Goal: Task Accomplishment & Management: Complete application form

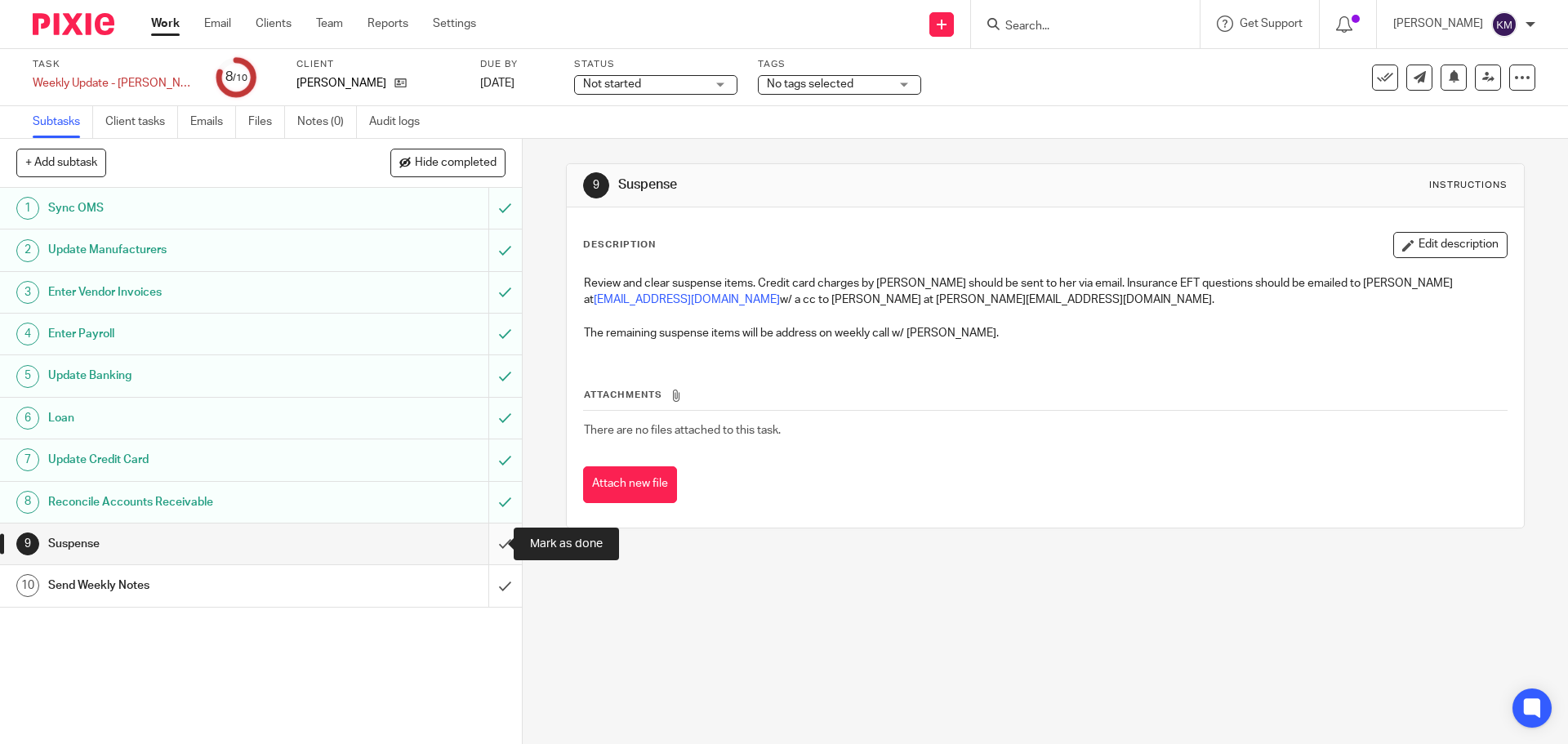
click at [483, 544] on input "submit" at bounding box center [260, 544] width 521 height 41
click at [490, 586] on input "submit" at bounding box center [260, 585] width 521 height 41
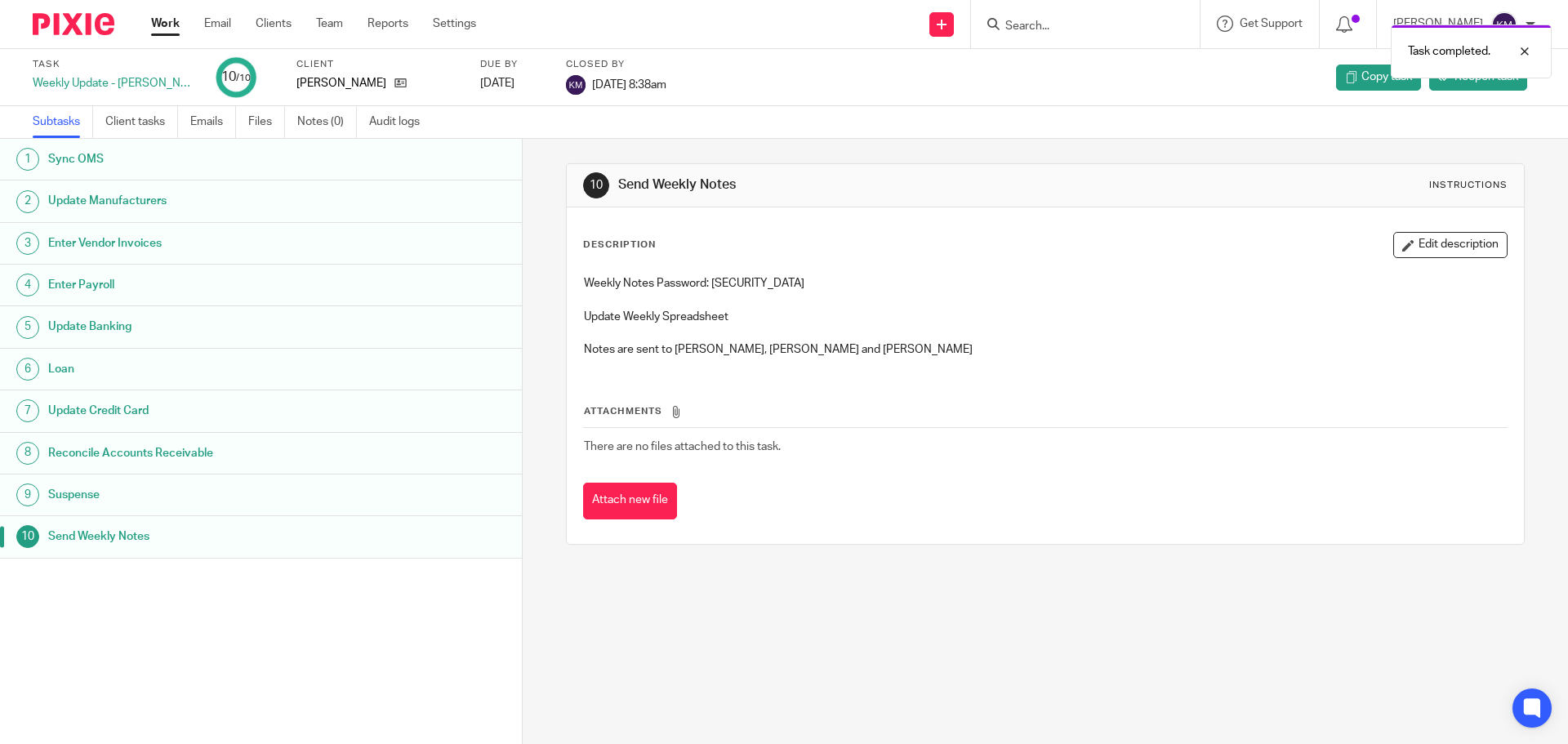
click at [172, 7] on div "Work Email Clients Team Reports Settings Work Email Clients Team Reports Settin…" at bounding box center [317, 24] width 366 height 48
click at [174, 13] on div "Work Email Clients Team Reports Settings Work Email Clients Team Reports Settin…" at bounding box center [317, 24] width 366 height 48
click at [173, 18] on link "Work" at bounding box center [165, 23] width 28 height 16
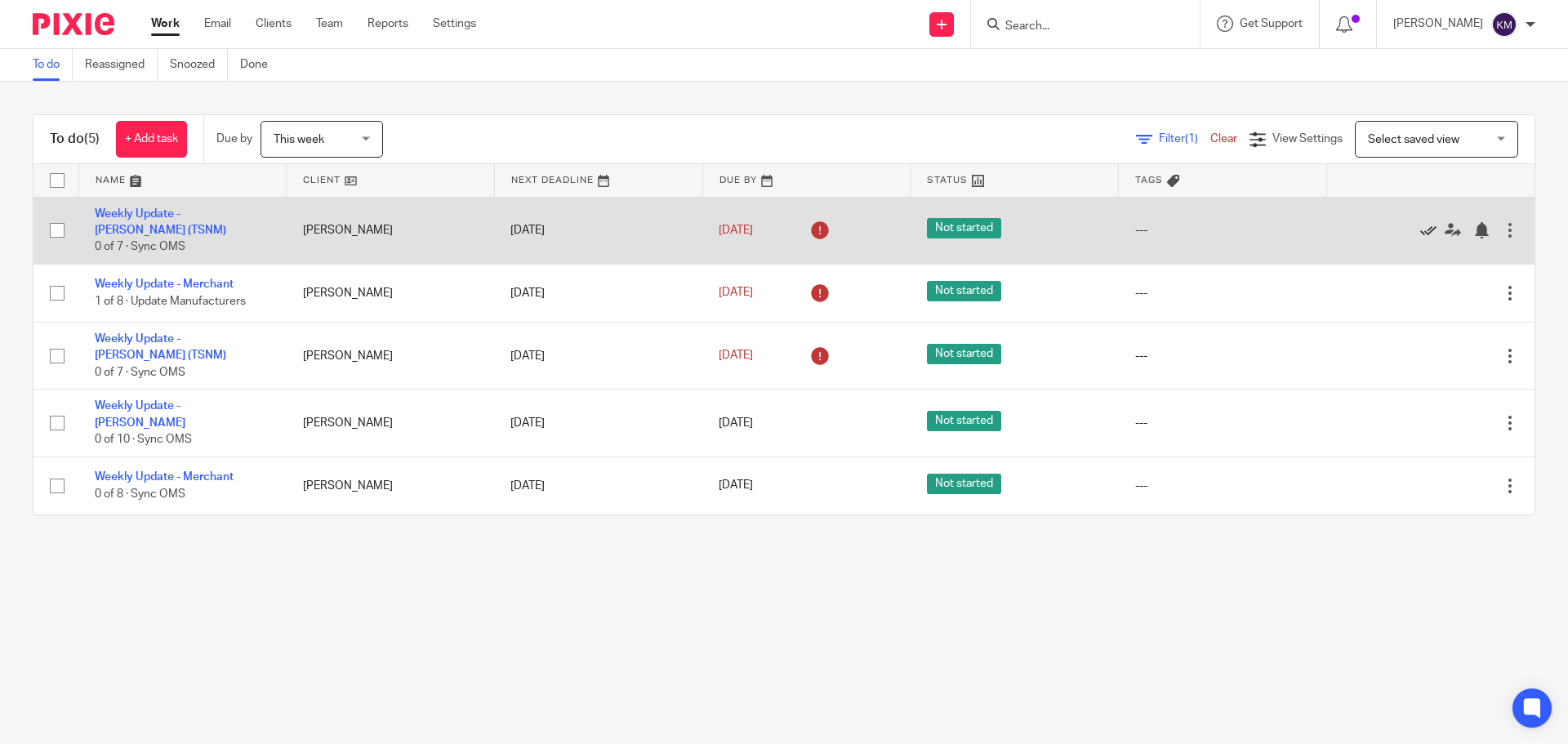
drag, startPoint x: 1410, startPoint y: 230, endPoint x: 1396, endPoint y: 229, distance: 14.0
click at [1420, 230] on icon at bounding box center [1427, 230] width 16 height 16
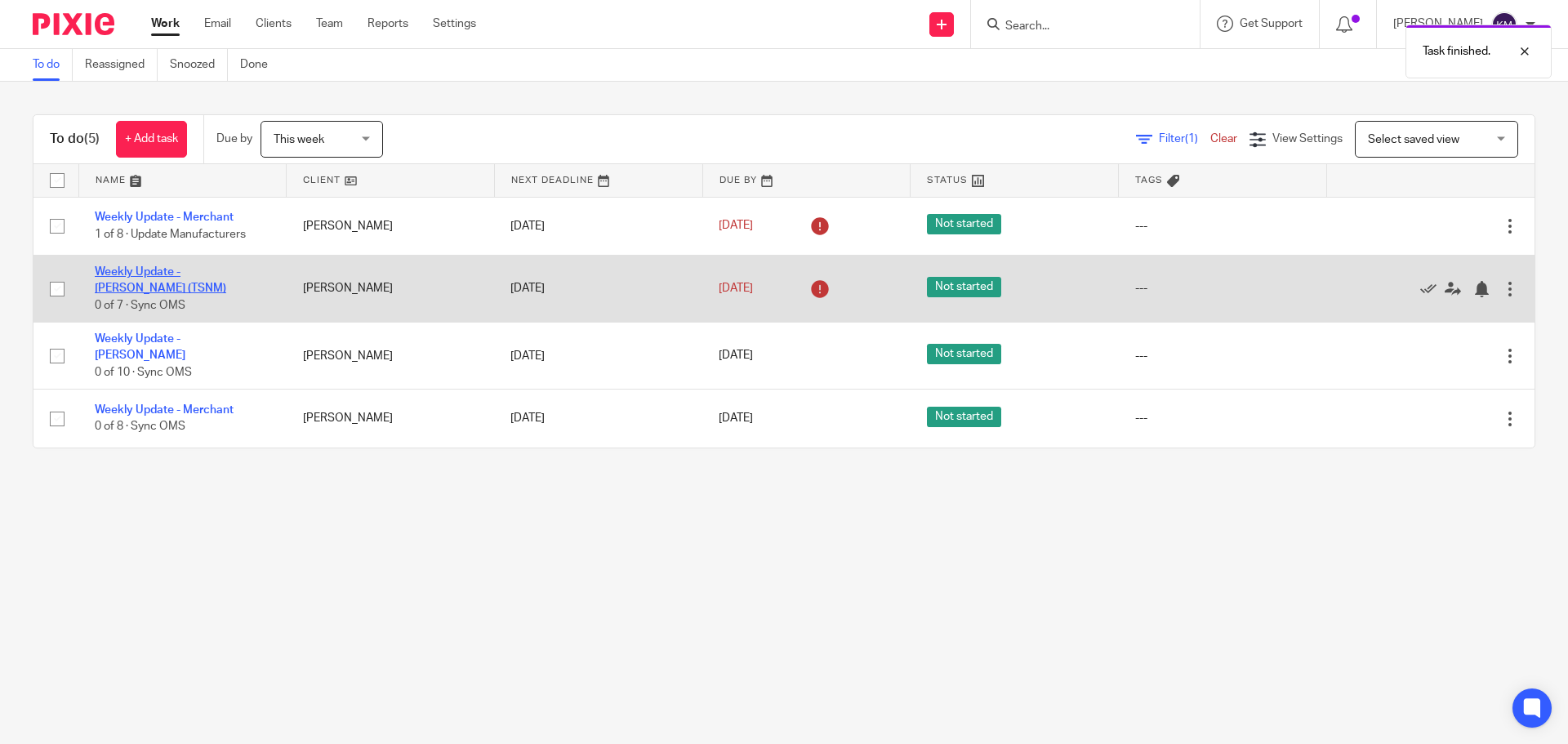
click at [207, 272] on link "Weekly Update - [PERSON_NAME] (TSNM)" at bounding box center [161, 279] width 131 height 28
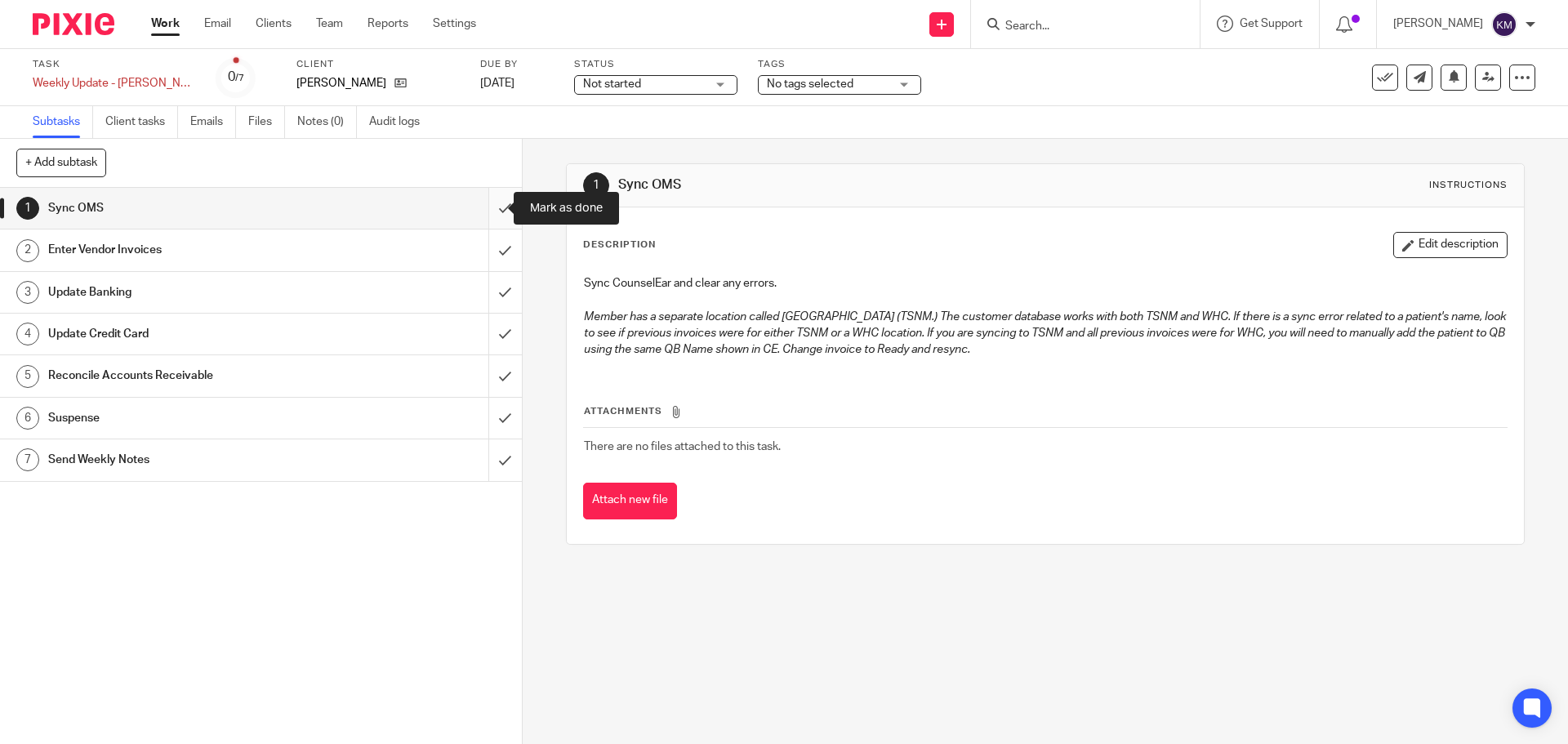
click at [486, 202] on input "submit" at bounding box center [260, 208] width 521 height 41
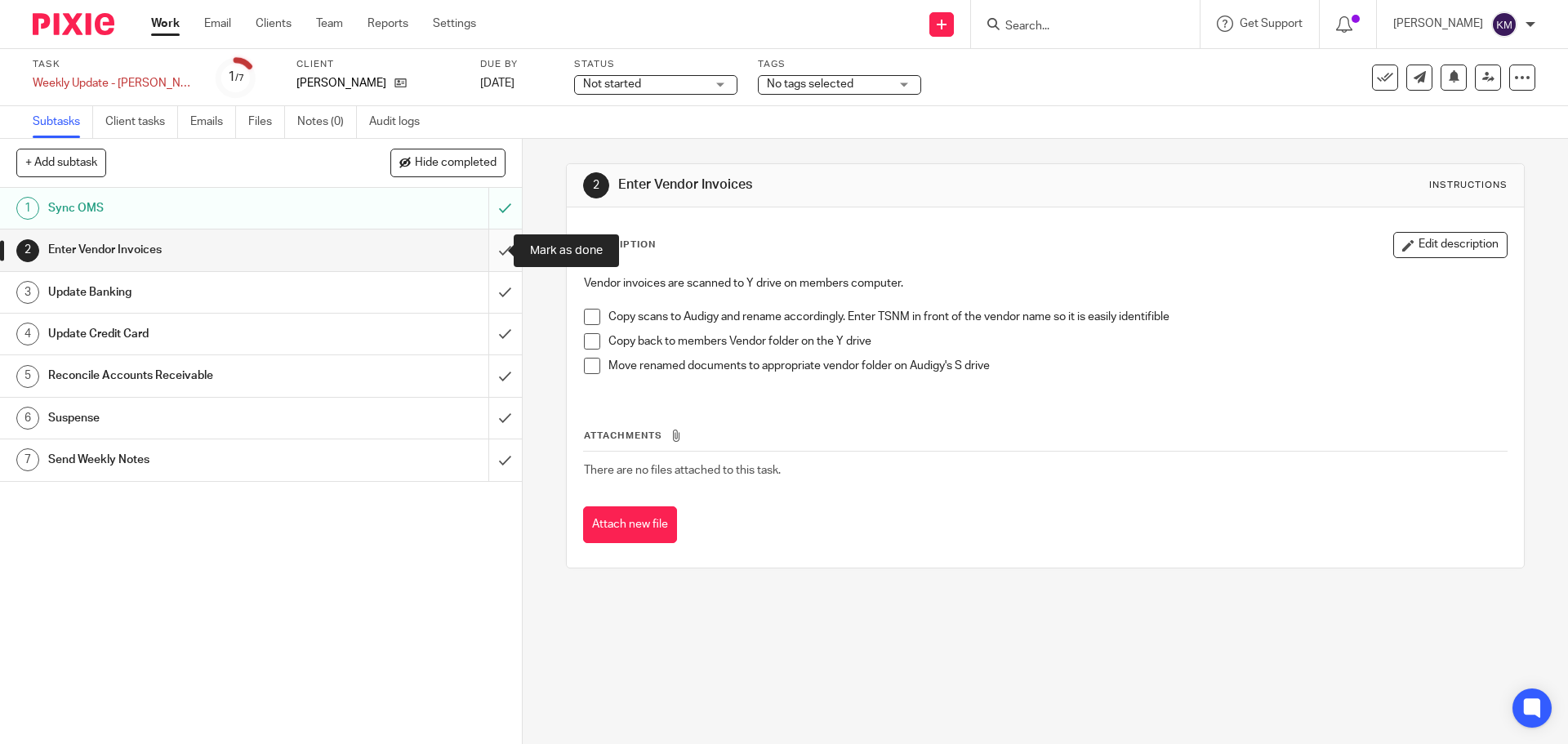
click at [488, 253] on input "submit" at bounding box center [260, 250] width 521 height 41
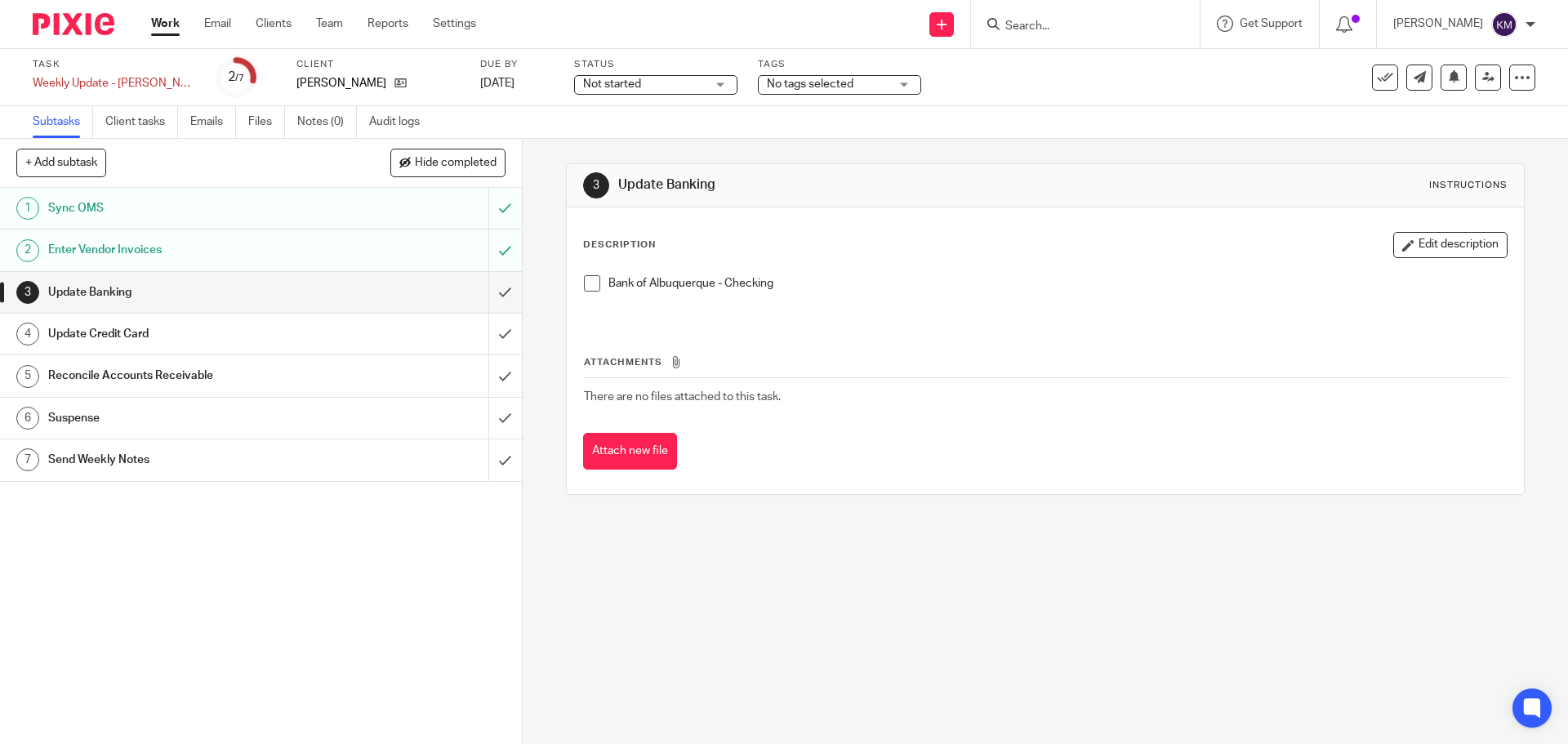
click at [592, 282] on span at bounding box center [592, 283] width 16 height 16
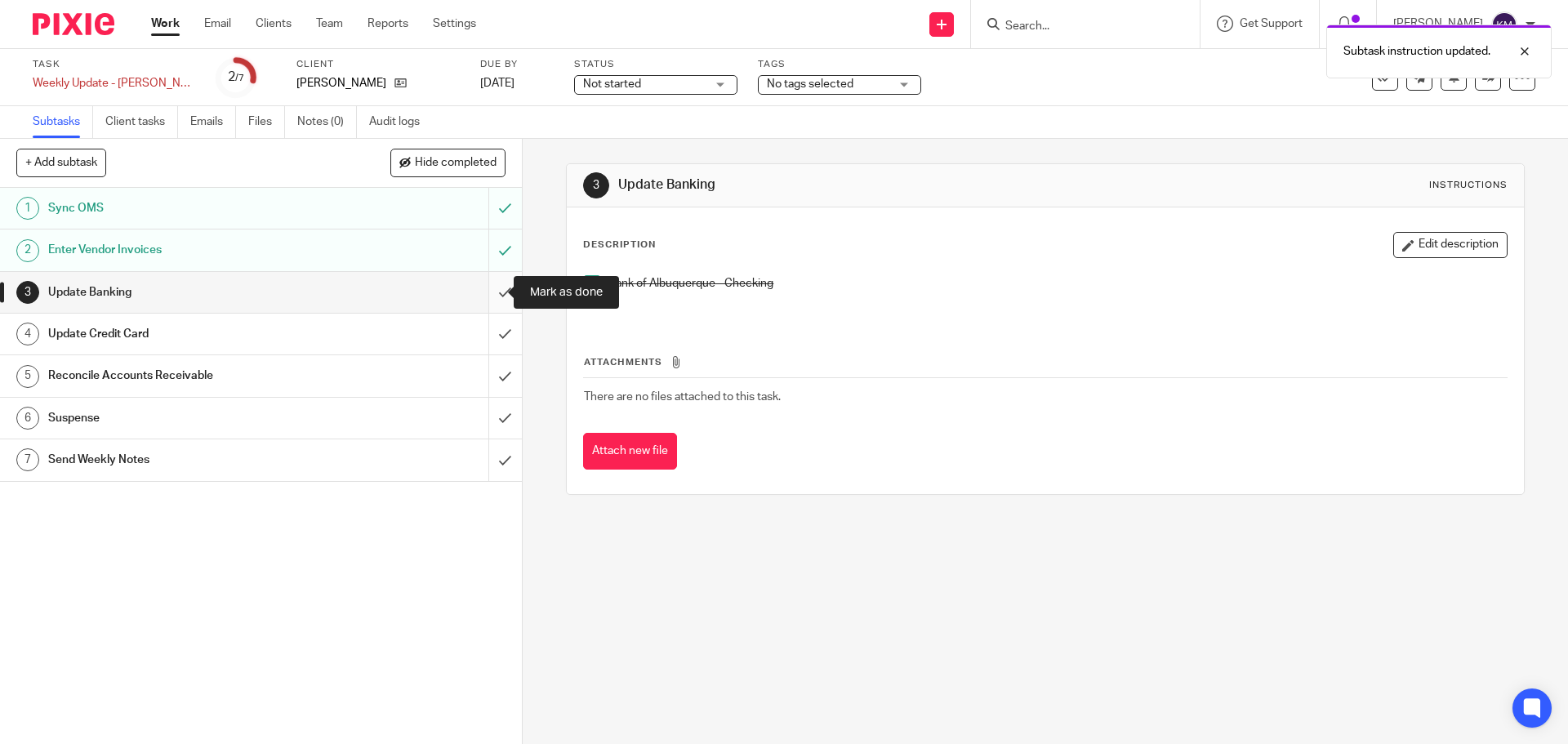
click at [495, 290] on input "submit" at bounding box center [260, 292] width 521 height 41
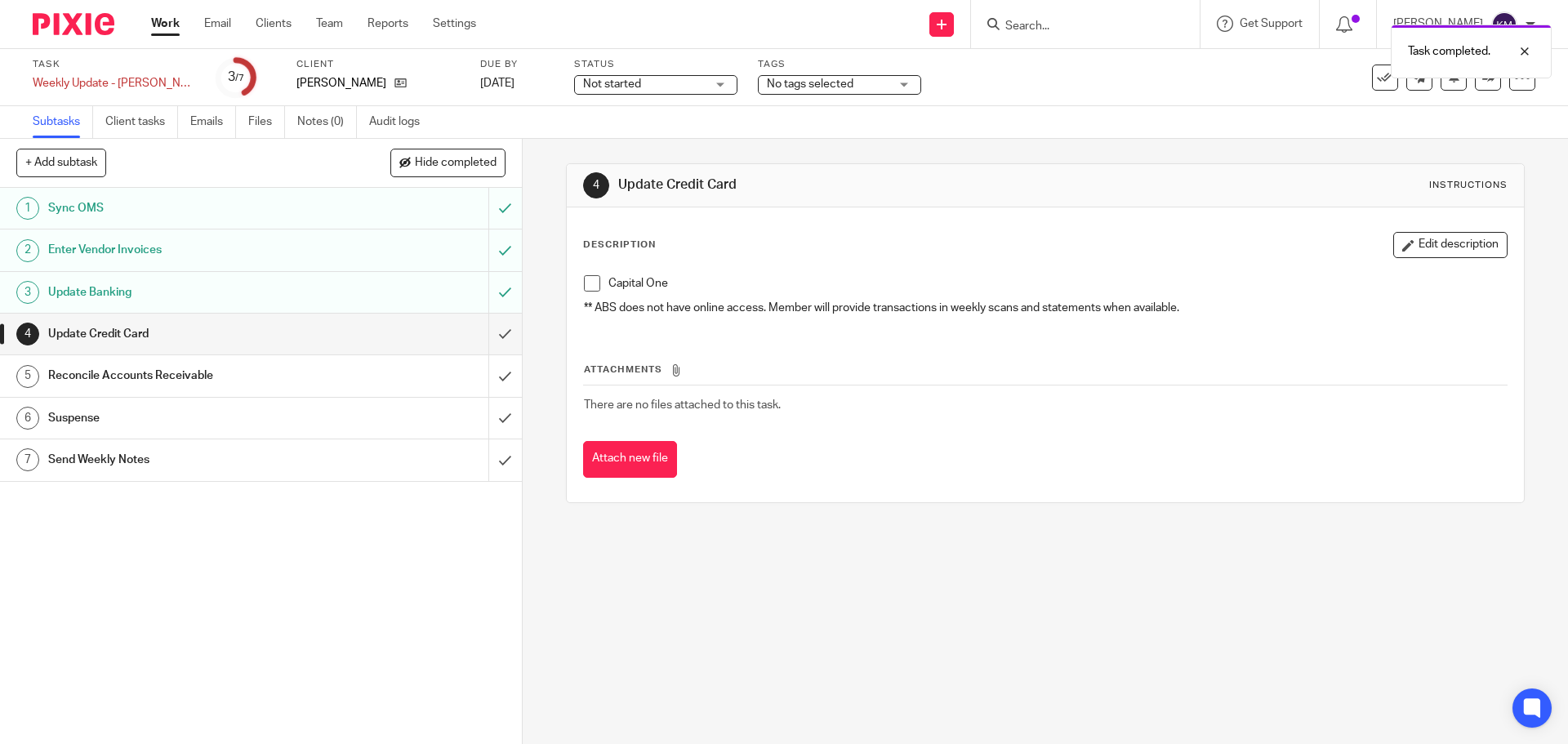
click at [584, 283] on span at bounding box center [592, 283] width 16 height 16
click at [488, 338] on input "submit" at bounding box center [260, 334] width 521 height 41
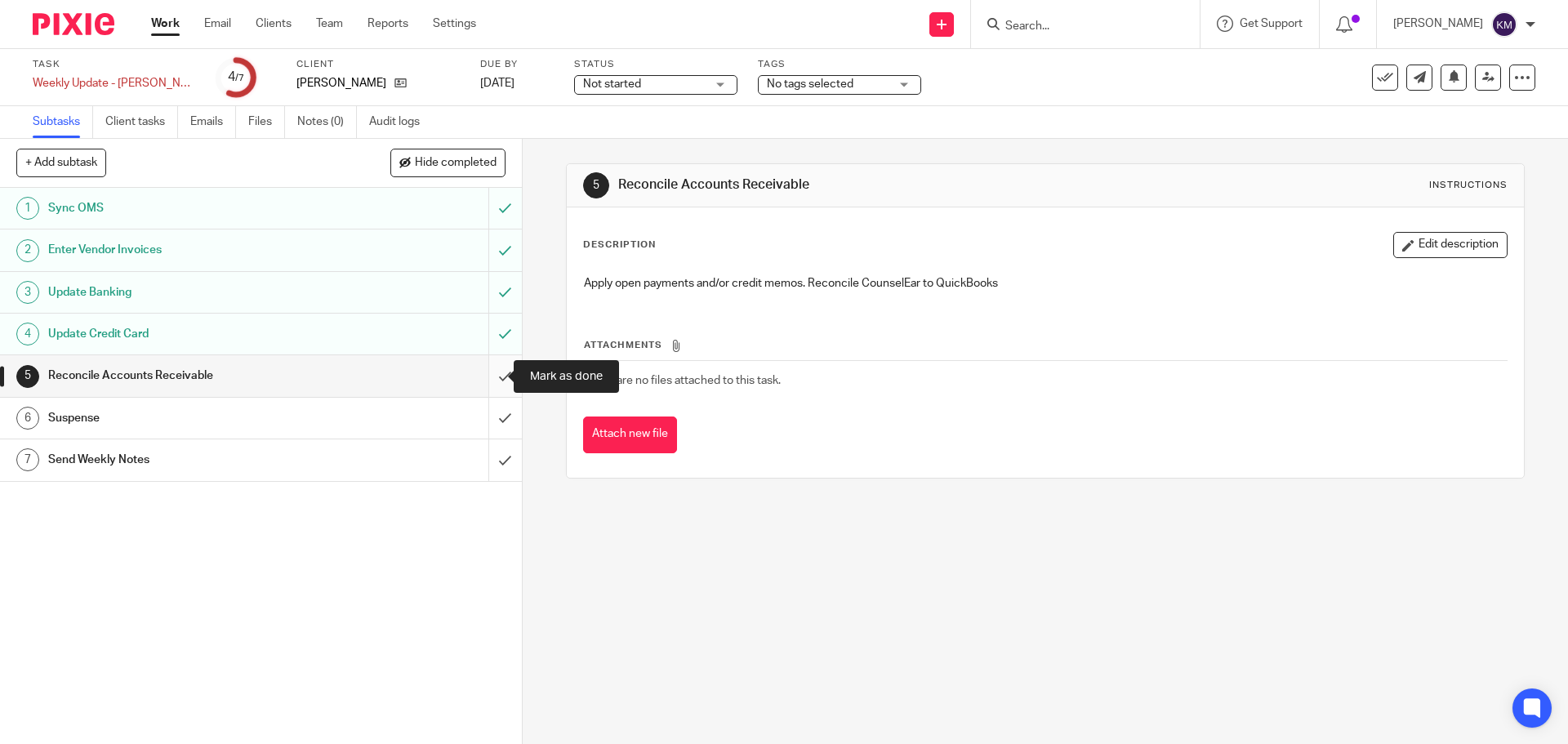
click at [489, 379] on input "submit" at bounding box center [260, 375] width 521 height 41
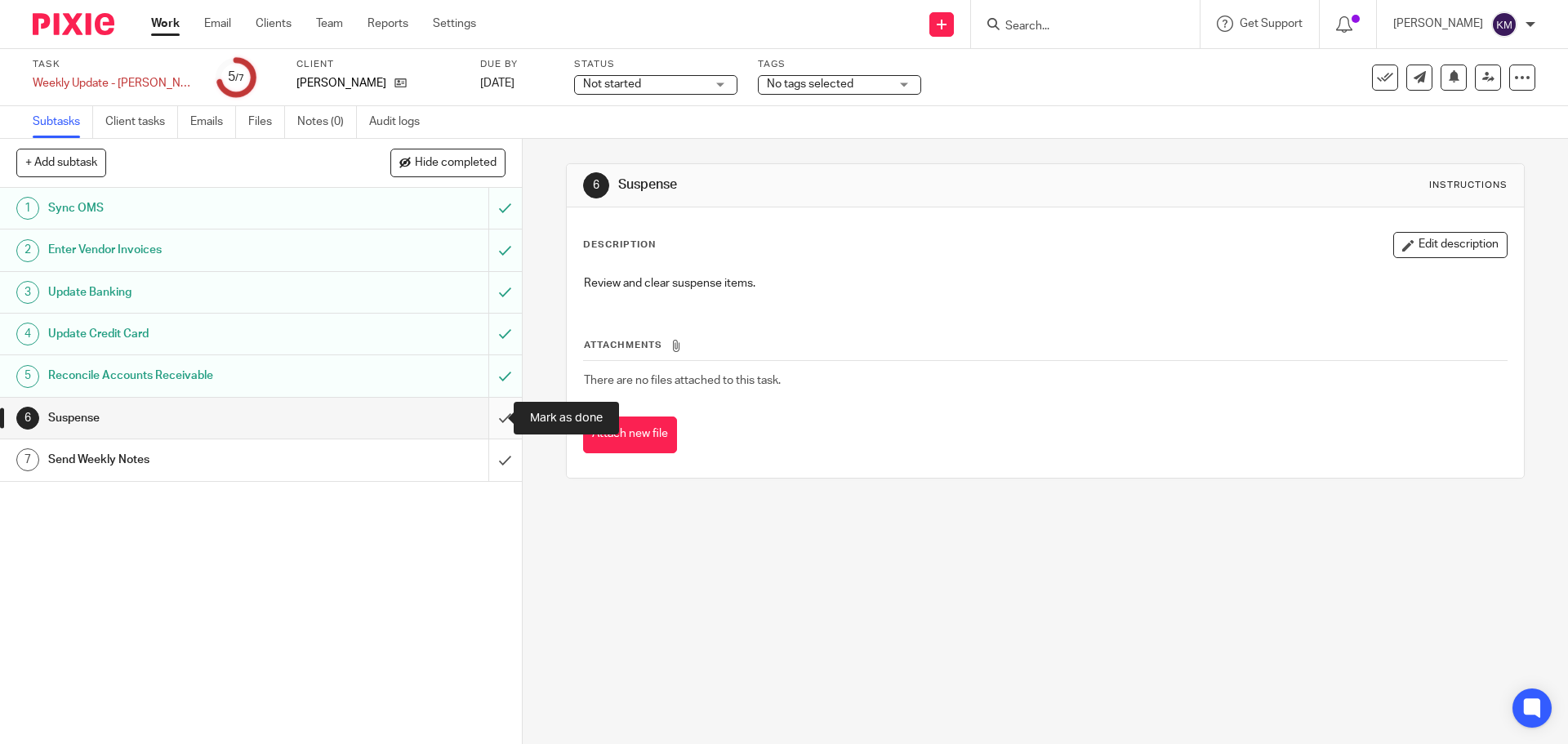
click at [484, 406] on input "submit" at bounding box center [260, 418] width 521 height 41
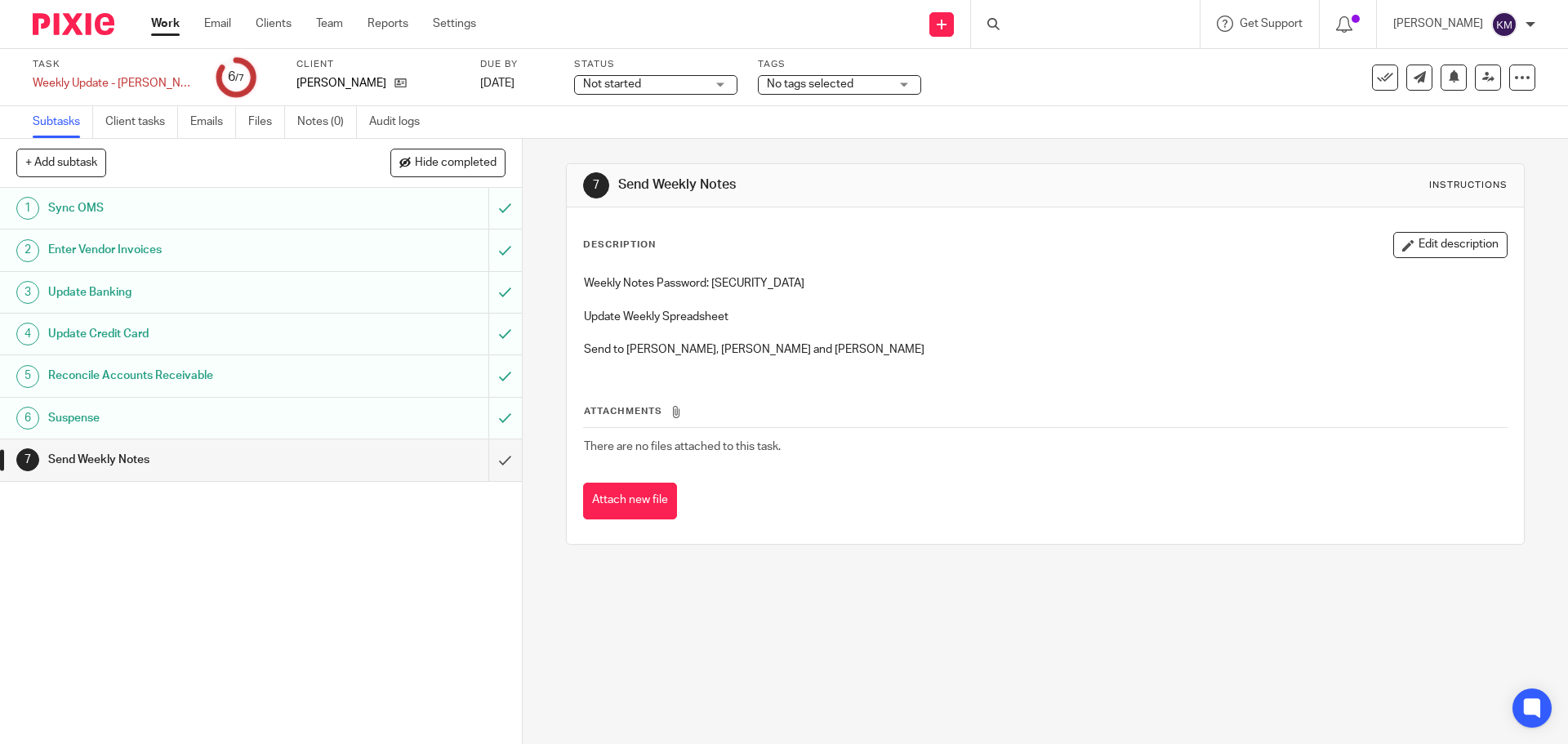
click at [493, 458] on input "submit" at bounding box center [260, 460] width 521 height 41
